Goal: Use online tool/utility: Utilize a website feature to perform a specific function

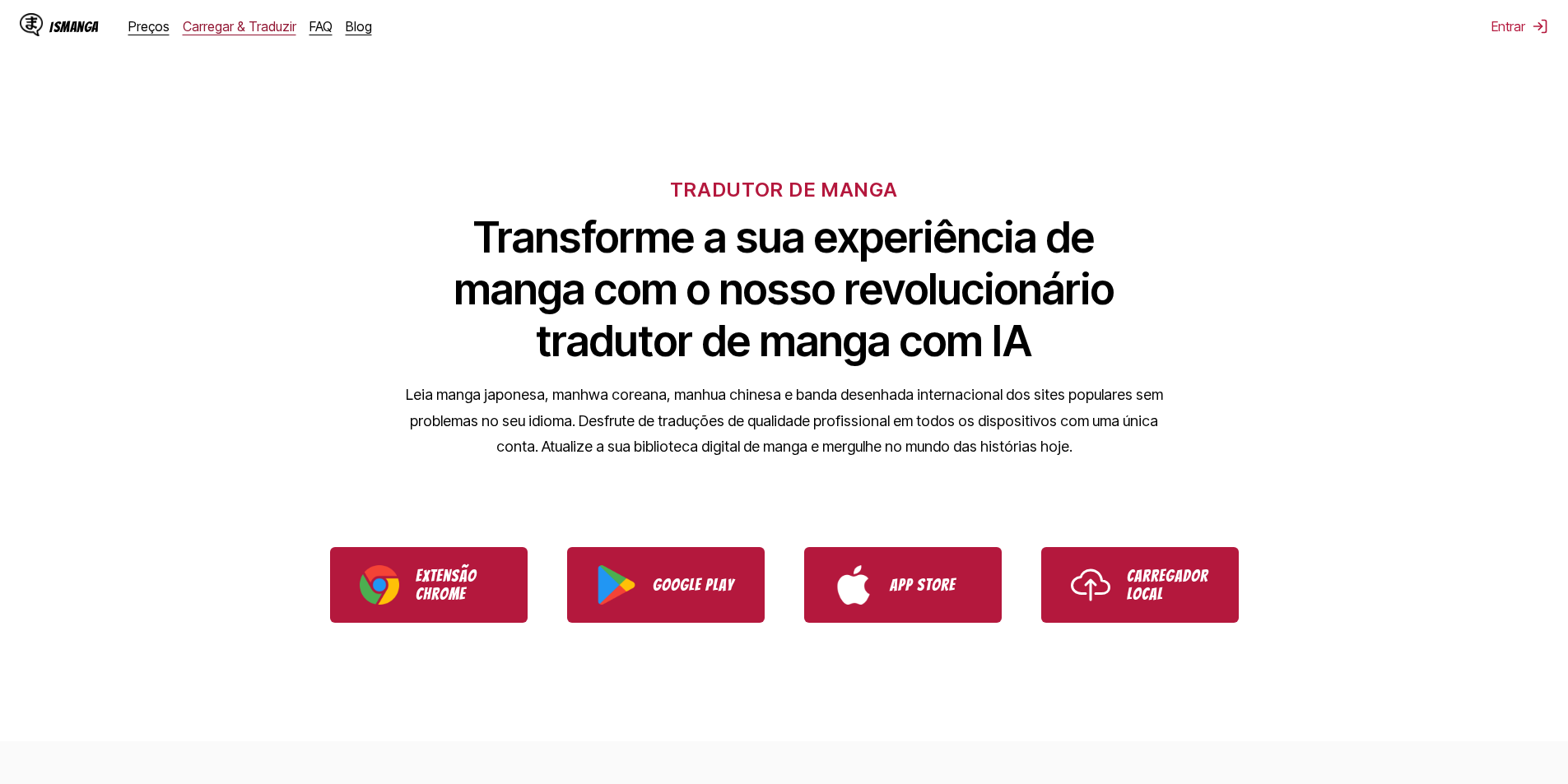
click at [250, 25] on link "Carregar & Traduzir" at bounding box center [239, 26] width 114 height 16
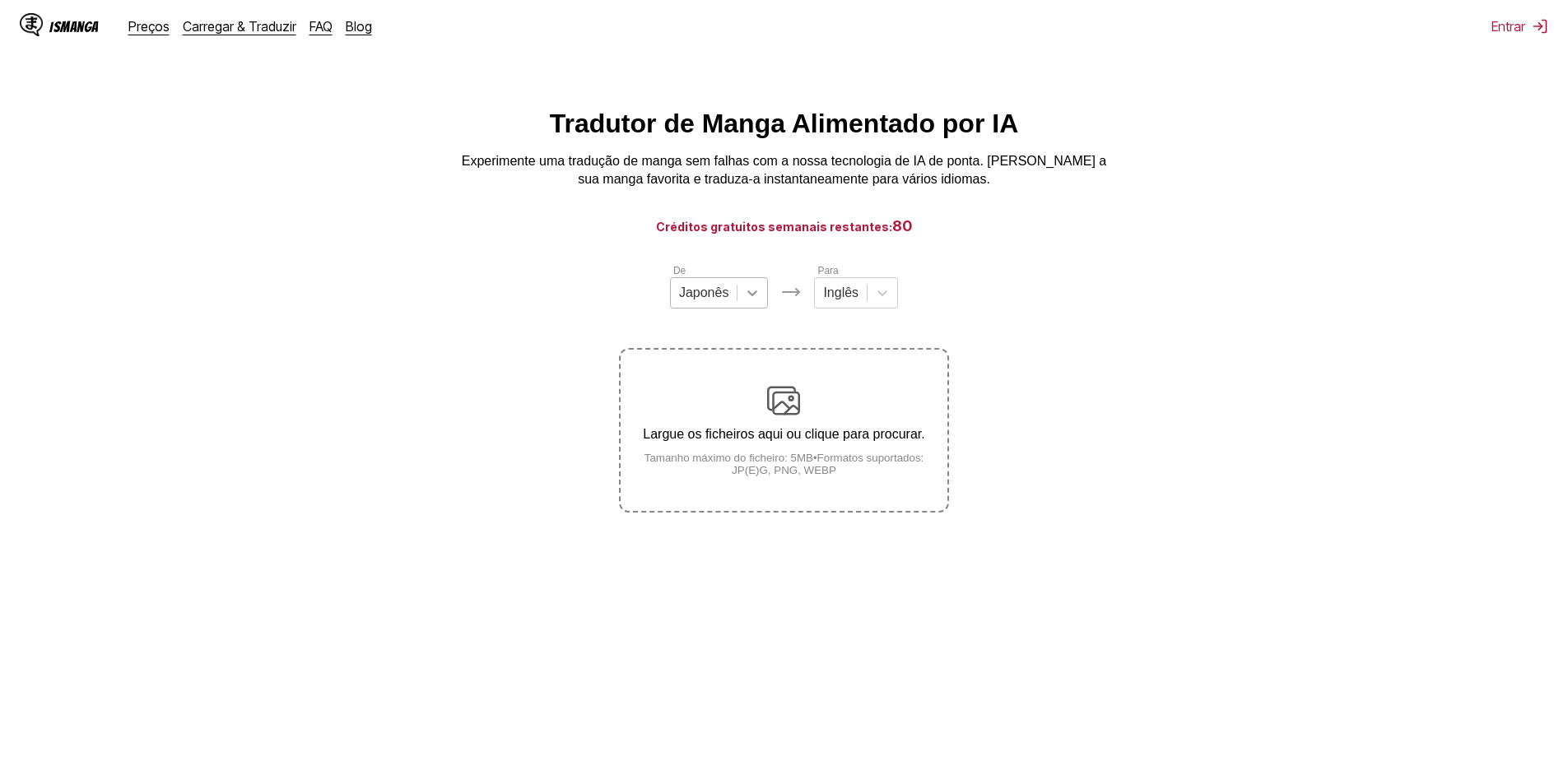
click at [738, 297] on div at bounding box center [752, 293] width 30 height 30
click at [717, 431] on div "Inglês" at bounding box center [719, 416] width 98 height 28
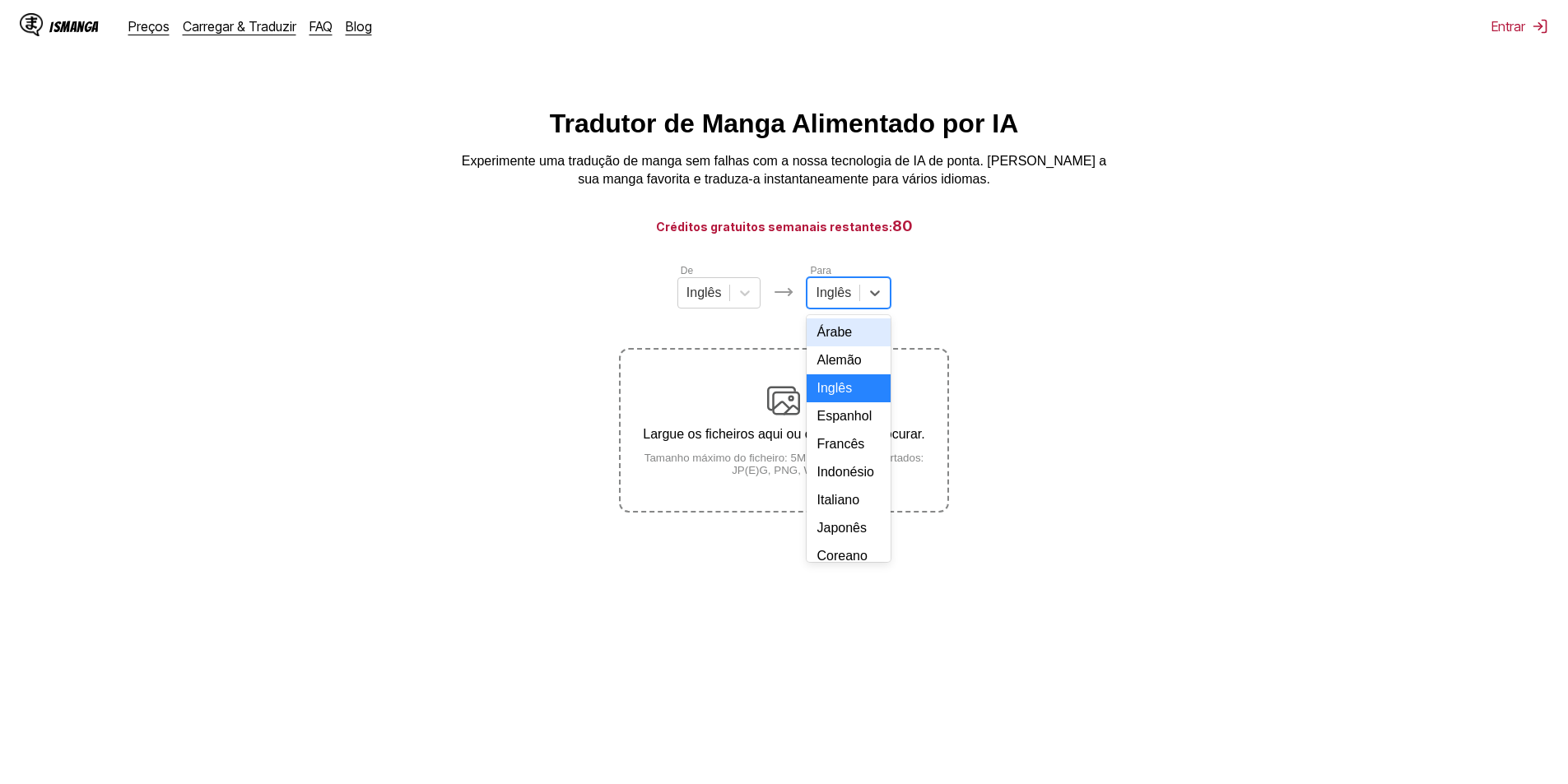
click at [829, 302] on div at bounding box center [833, 293] width 36 height 18
click at [859, 363] on div "Português" at bounding box center [849, 377] width 84 height 28
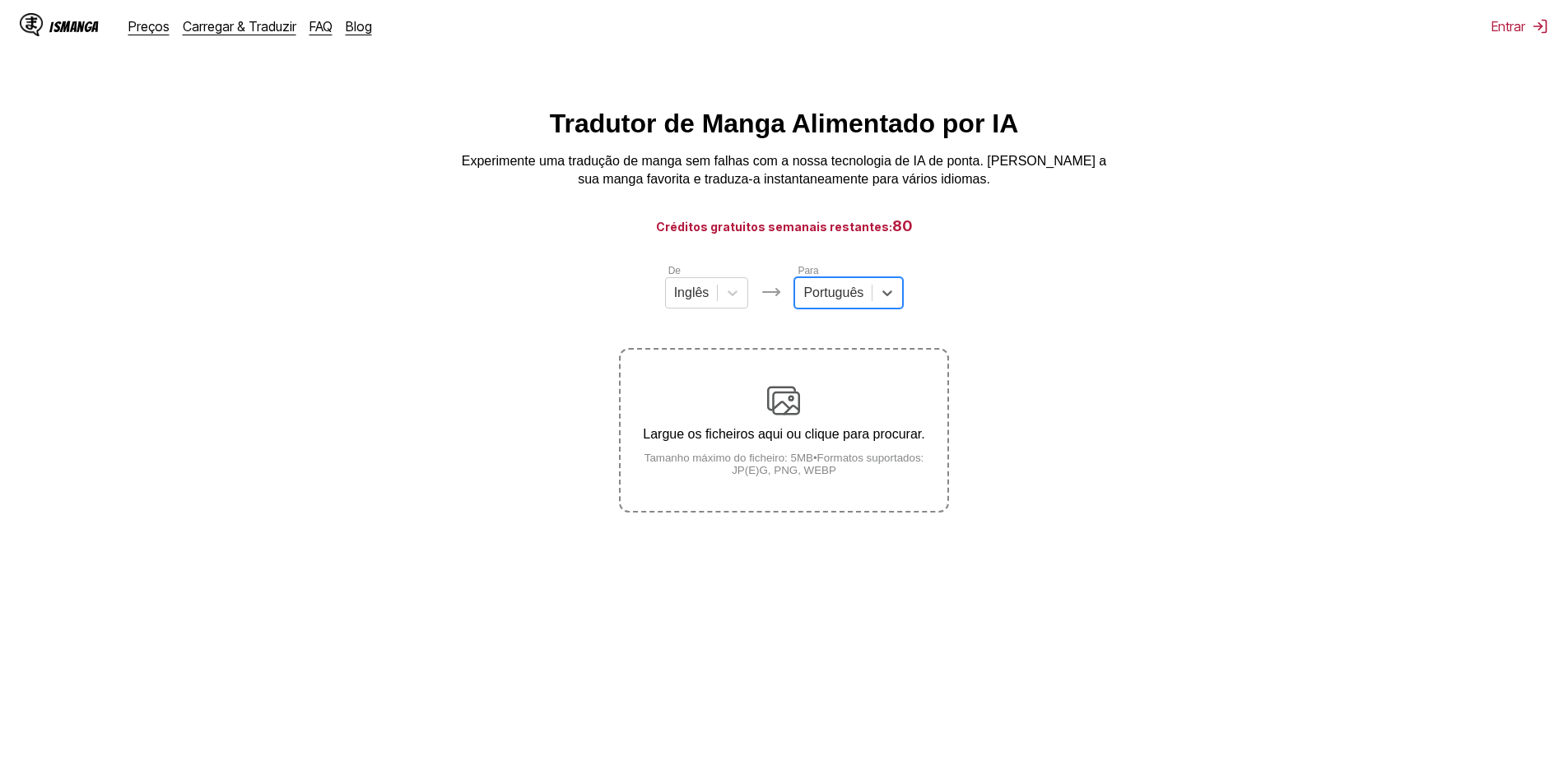
click at [449, 372] on section "De Inglês Para option Português, selected. Português [PERSON_NAME] os ficheiros…" at bounding box center [783, 387] width 1542 height 250
click at [809, 385] on label "Largue os ficheiros aqui ou clique para procurar. Tamanho máximo do ficheiro: 5…" at bounding box center [784, 430] width 326 height 161
click at [0, 0] on input "Largue os ficheiros aqui ou clique para procurar. Tamanho máximo do ficheiro: 5…" at bounding box center [0, 0] width 0 height 0
